Goal: Transaction & Acquisition: Purchase product/service

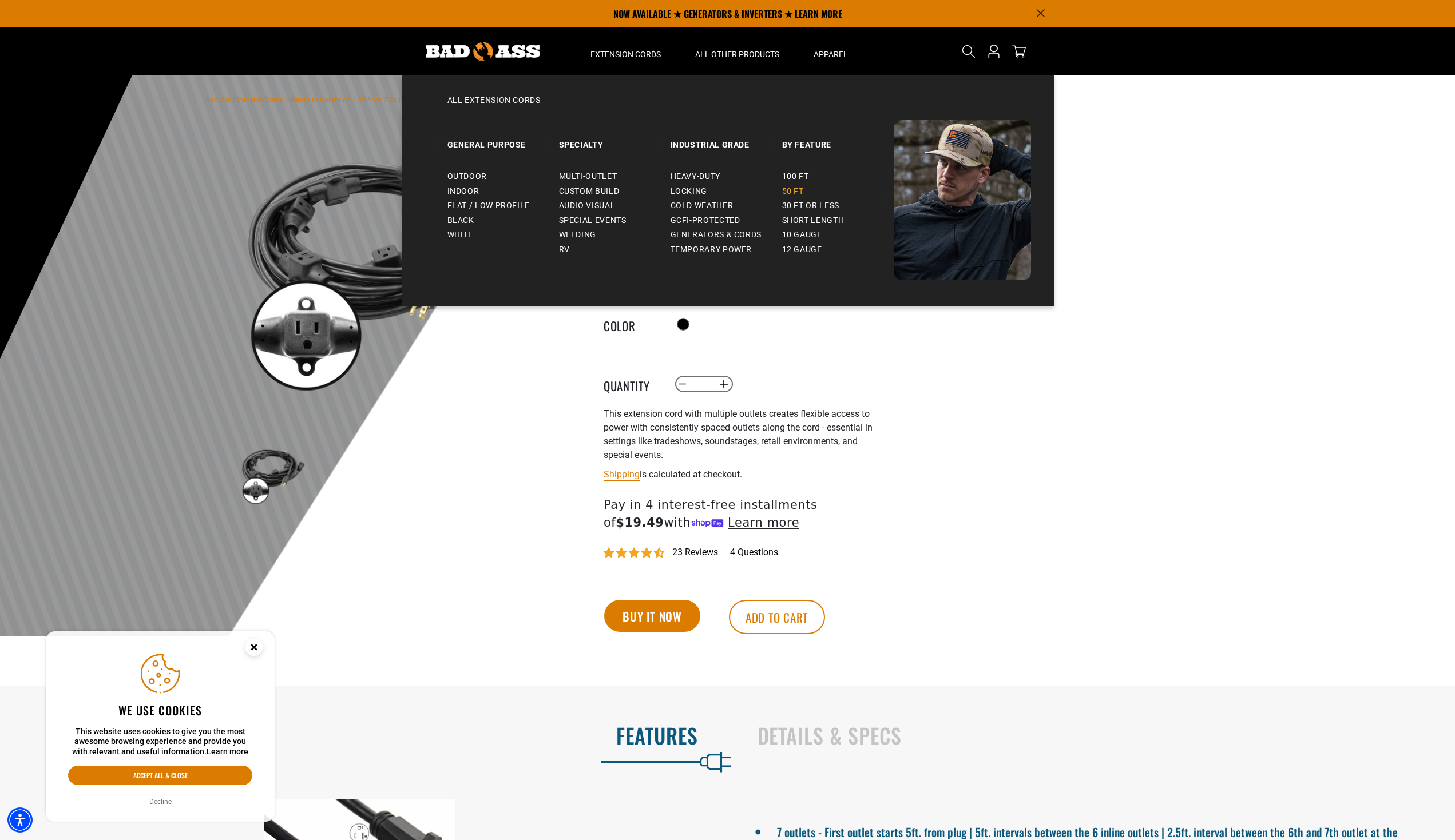
click at [799, 192] on span "50 ft" at bounding box center [793, 191] width 22 height 10
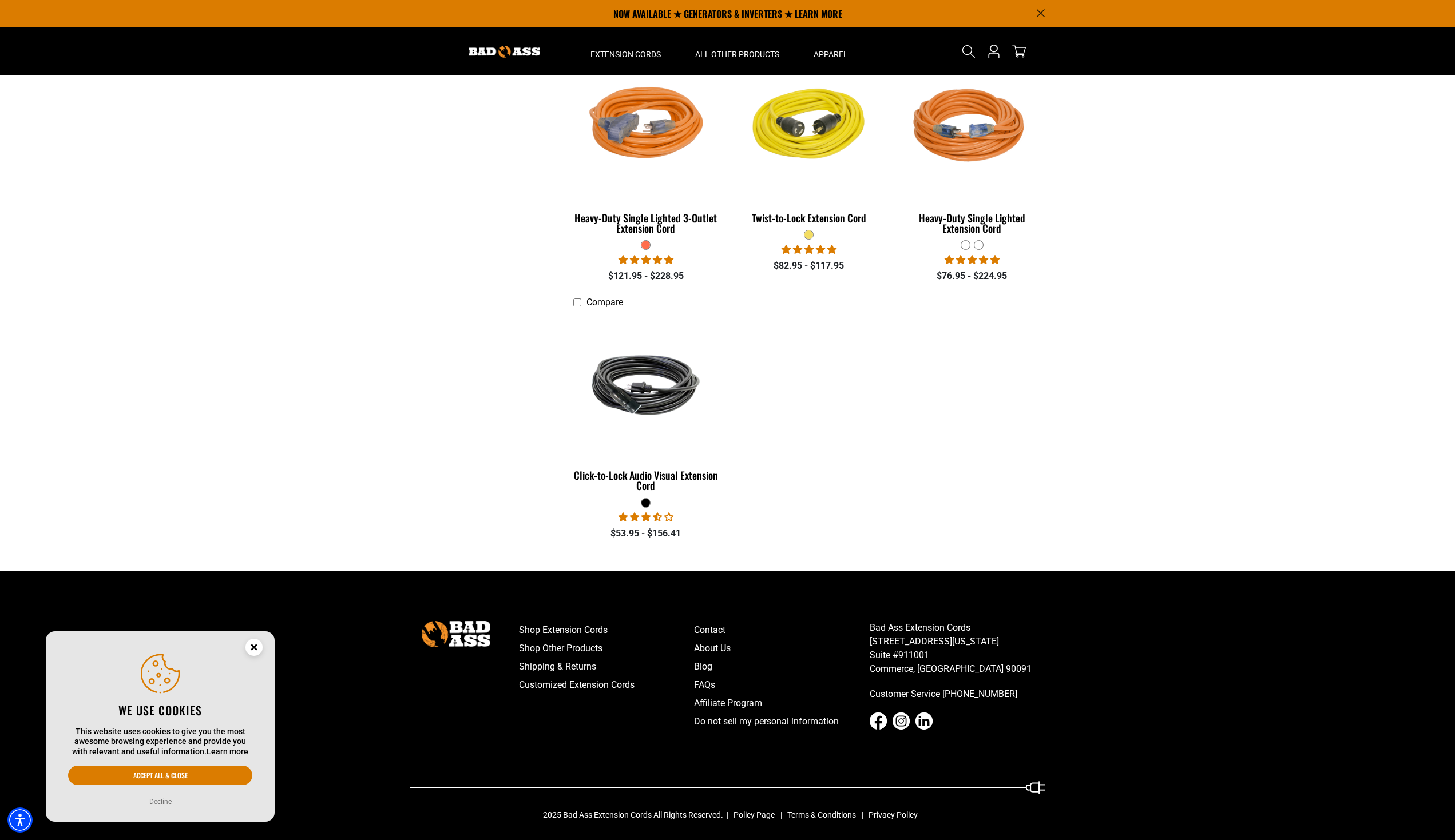
scroll to position [1820, 0]
